Goal: Information Seeking & Learning: Learn about a topic

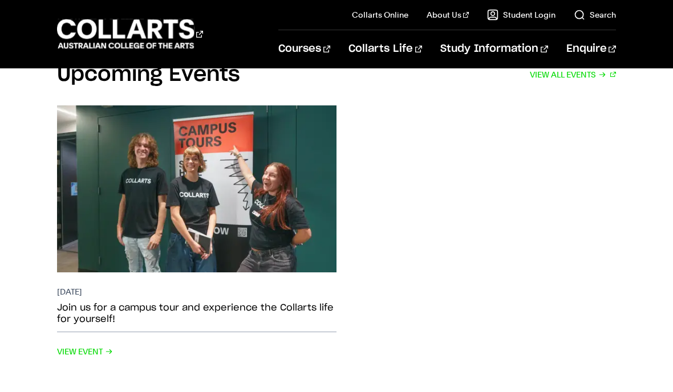
scroll to position [2067, 0]
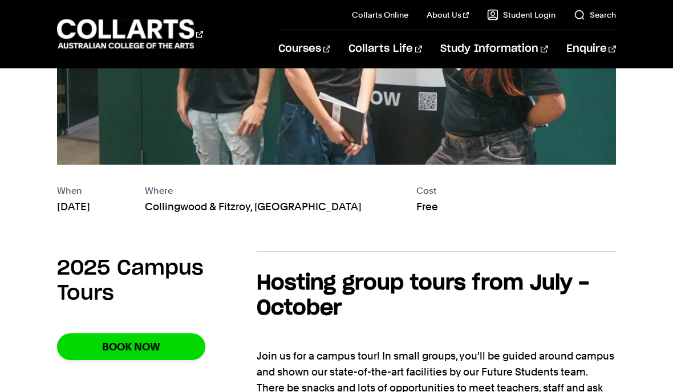
scroll to position [340, 0]
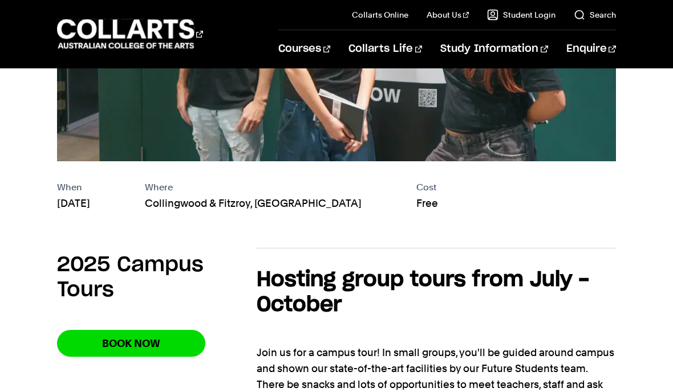
click at [18, 202] on div "When [DATE] Where [GEOGRAPHIC_DATA] & [GEOGRAPHIC_DATA], [GEOGRAPHIC_DATA] Cost…" at bounding box center [336, 36] width 673 height 352
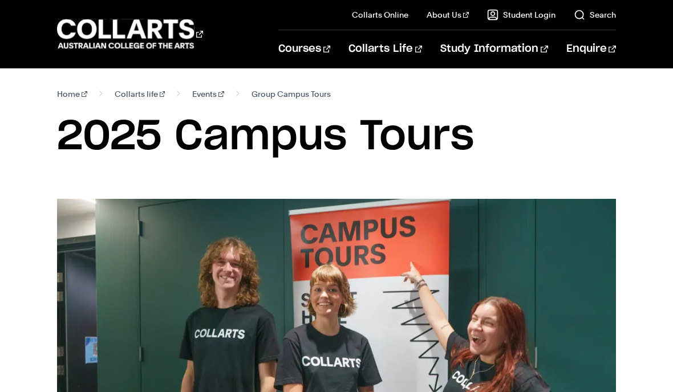
scroll to position [0, 0]
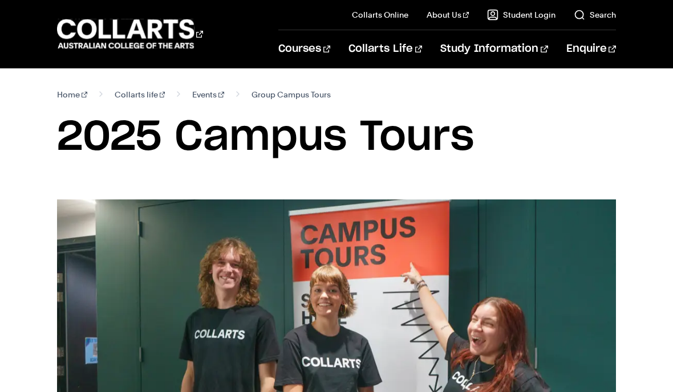
click at [457, 196] on link "Fees" at bounding box center [526, 186] width 180 height 32
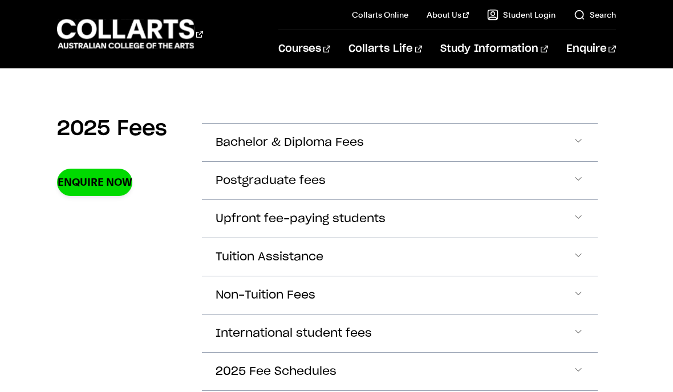
scroll to position [363, 0]
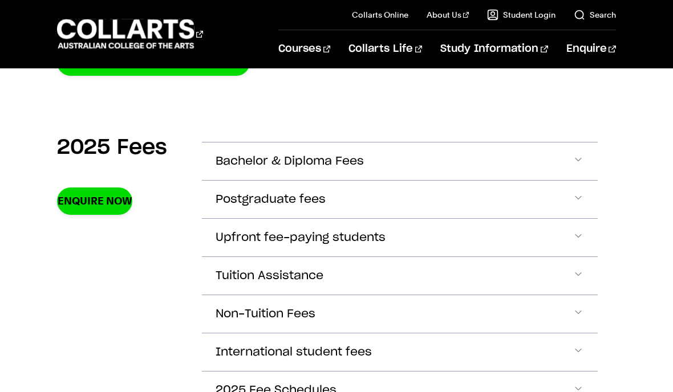
click at [584, 166] on button "Bachelor & Diploma Fees" at bounding box center [399, 162] width 395 height 38
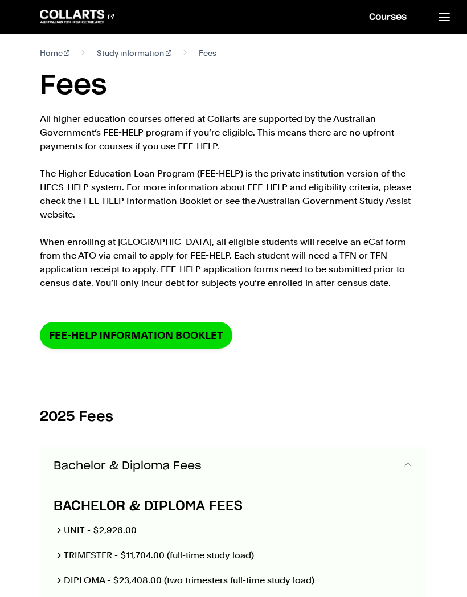
scroll to position [0, 0]
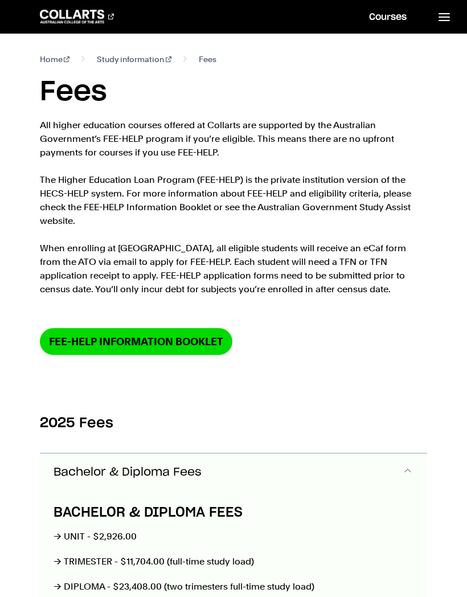
click at [396, 17] on link "Courses" at bounding box center [388, 17] width 65 height 34
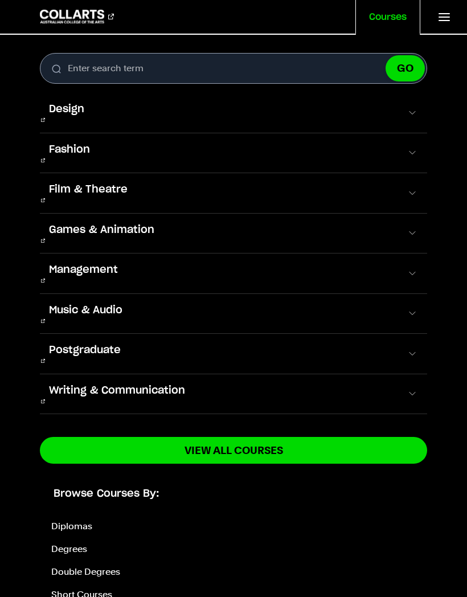
click at [414, 308] on span at bounding box center [412, 313] width 11 height 11
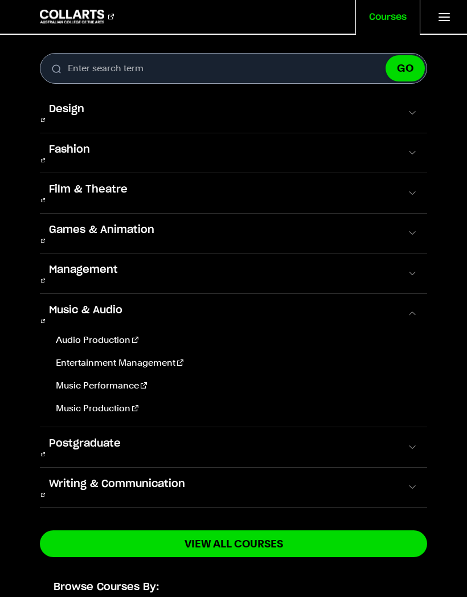
click at [103, 379] on link "Music Performance" at bounding box center [235, 386] width 368 height 14
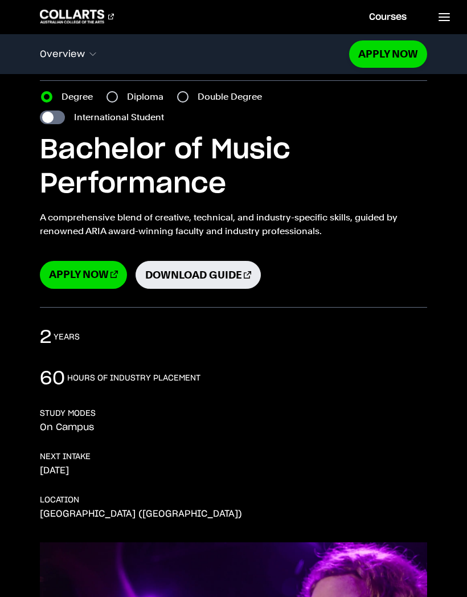
scroll to position [35, 0]
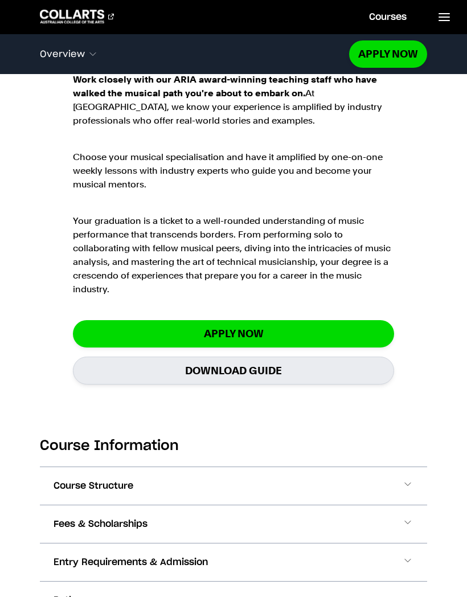
click at [407, 485] on span at bounding box center [407, 486] width 11 height 15
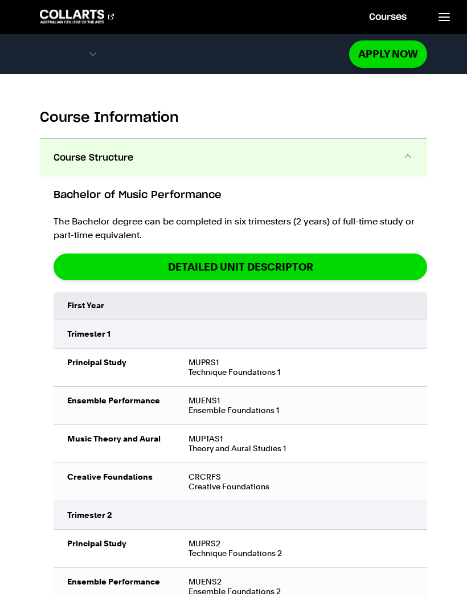
scroll to position [1211, 0]
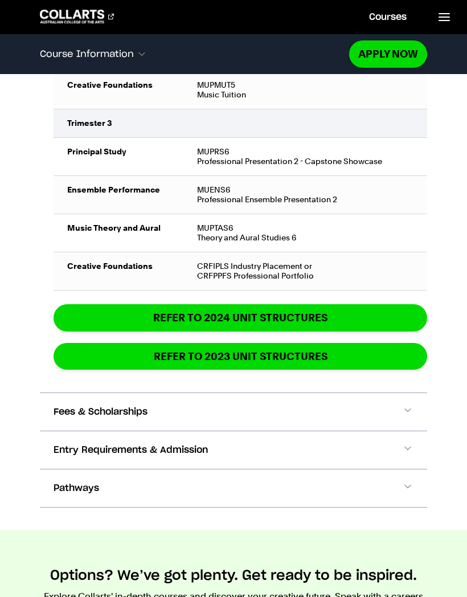
click at [406, 416] on span at bounding box center [407, 412] width 11 height 15
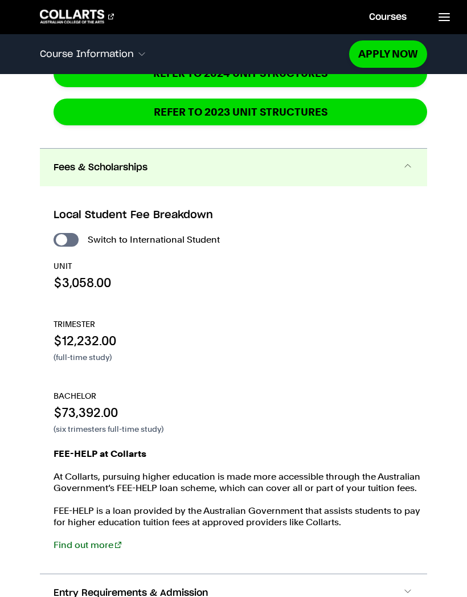
scroll to position [2568, 0]
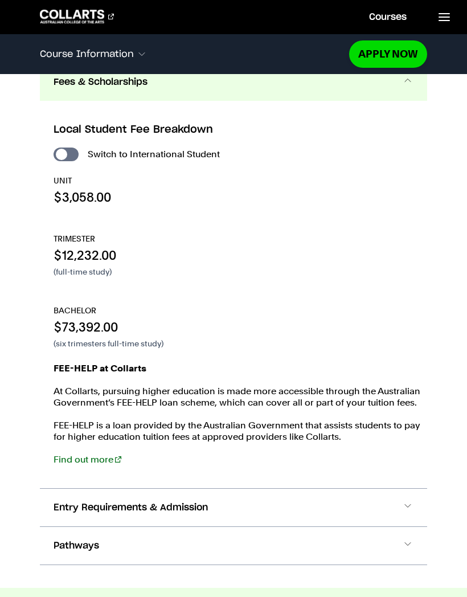
click at [59, 504] on span "Entry Requirements & Admission" at bounding box center [131, 508] width 154 height 14
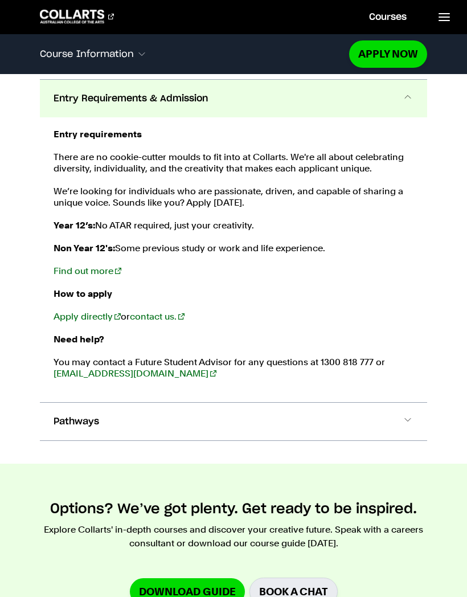
scroll to position [3067, 0]
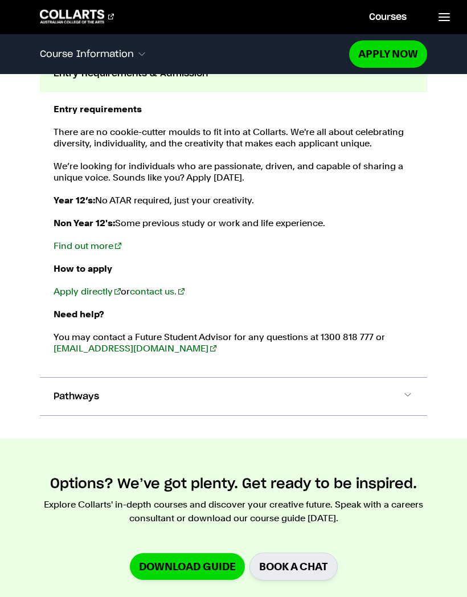
click at [407, 400] on span at bounding box center [407, 396] width 11 height 15
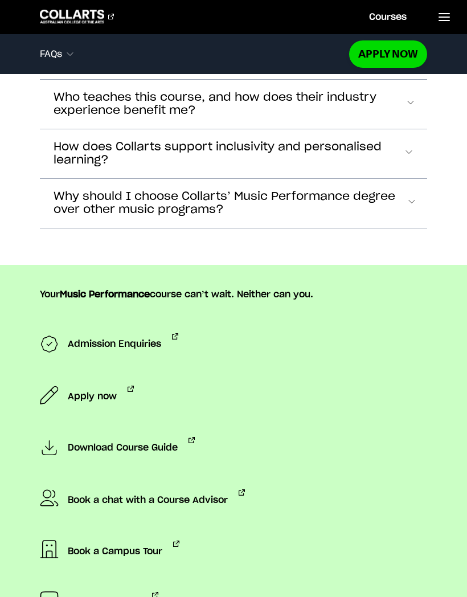
scroll to position [7456, 0]
